Goal: Browse casually

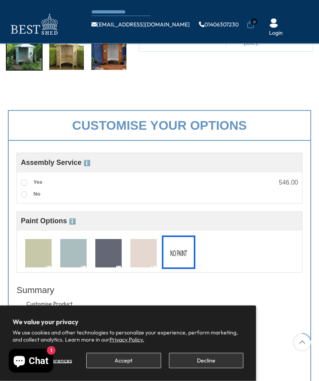
scroll to position [179, 0]
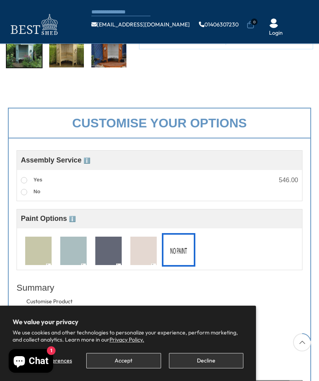
click at [136, 368] on button "Accept" at bounding box center [123, 360] width 74 height 15
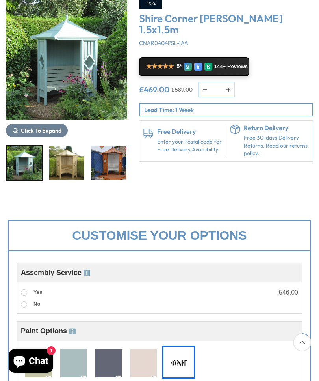
scroll to position [113, 0]
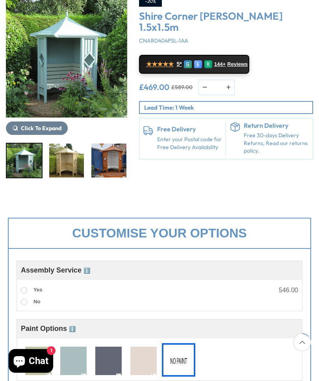
click at [41, 369] on img at bounding box center [38, 360] width 26 height 29
click at [69, 362] on img at bounding box center [73, 360] width 26 height 29
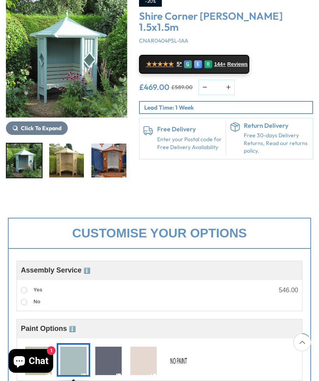
click at [104, 364] on img at bounding box center [108, 360] width 26 height 29
click at [39, 362] on img at bounding box center [38, 360] width 26 height 29
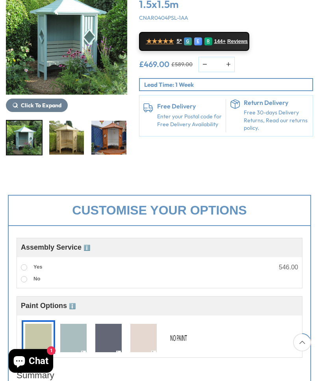
scroll to position [148, 0]
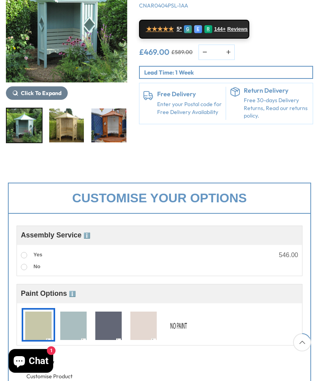
click at [76, 328] on img at bounding box center [73, 325] width 26 height 29
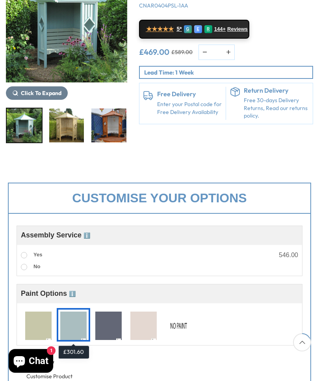
click at [110, 329] on img at bounding box center [108, 325] width 26 height 29
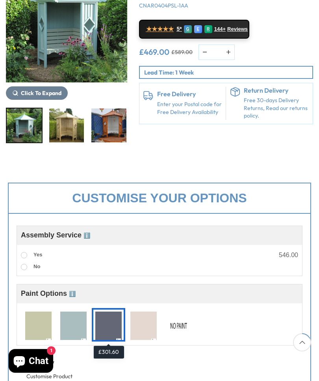
click at [143, 332] on img at bounding box center [143, 325] width 26 height 29
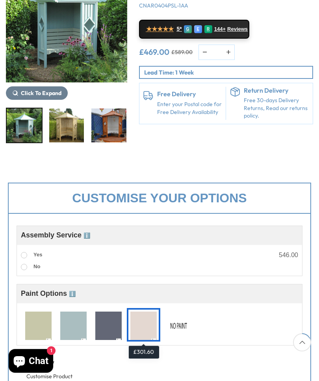
click at [106, 332] on img at bounding box center [108, 325] width 26 height 29
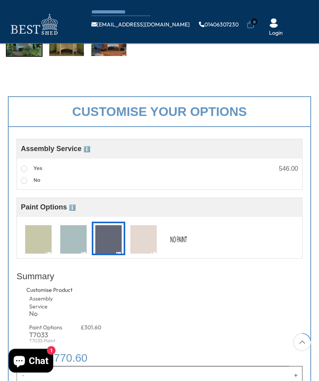
scroll to position [190, 0]
click at [73, 246] on img at bounding box center [73, 239] width 26 height 29
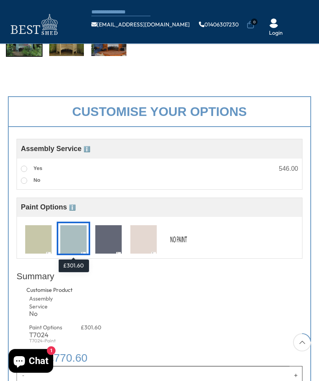
click at [39, 241] on img at bounding box center [38, 239] width 26 height 29
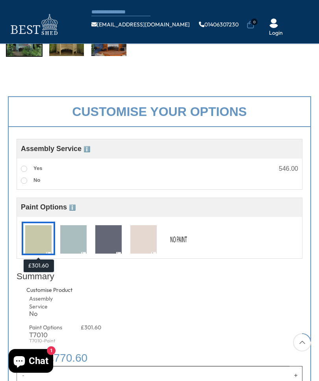
click at [143, 241] on img at bounding box center [143, 239] width 26 height 29
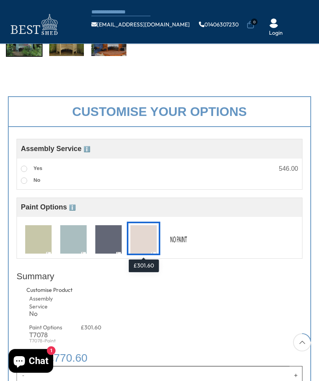
click at [177, 239] on img at bounding box center [179, 239] width 26 height 29
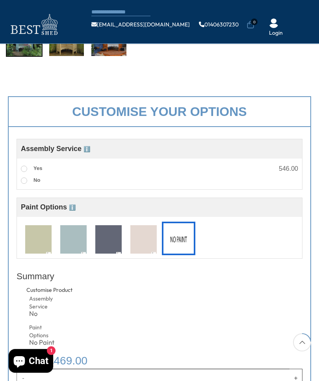
click at [145, 238] on img at bounding box center [143, 239] width 26 height 29
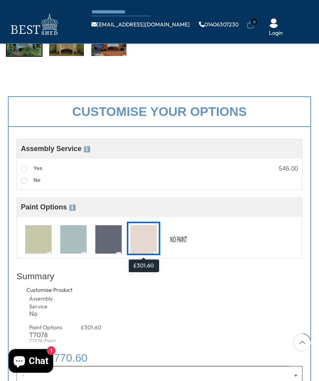
click at [104, 244] on img at bounding box center [108, 239] width 26 height 29
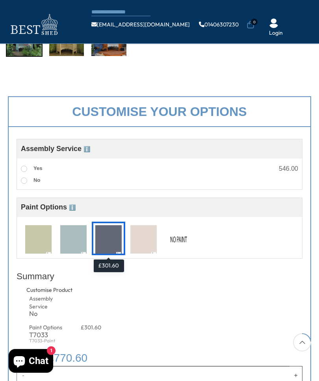
click at [77, 241] on img at bounding box center [73, 239] width 26 height 29
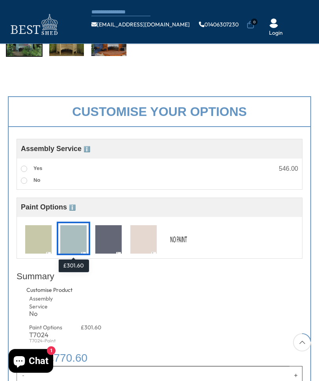
click at [43, 246] on img at bounding box center [38, 239] width 26 height 29
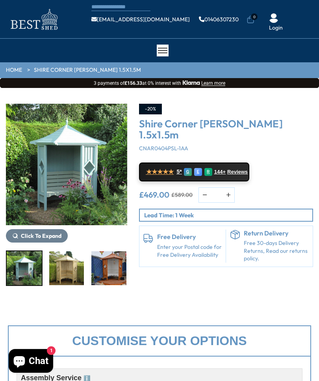
scroll to position [0, 0]
